Goal: Task Accomplishment & Management: Manage account settings

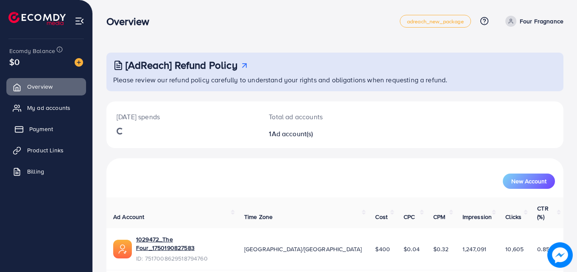
click at [45, 126] on span "Payment" at bounding box center [41, 129] width 24 height 8
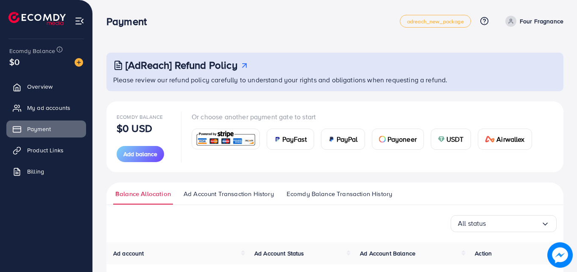
click at [256, 192] on span "Ad Account Transaction History" at bounding box center [229, 193] width 90 height 9
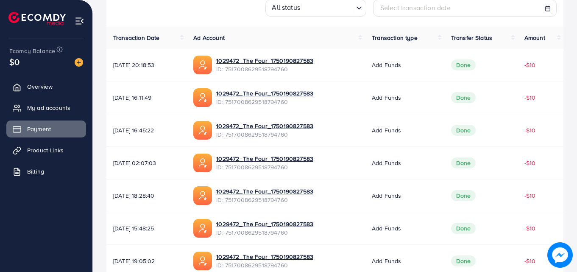
scroll to position [218, 0]
